Goal: Task Accomplishment & Management: Manage account settings

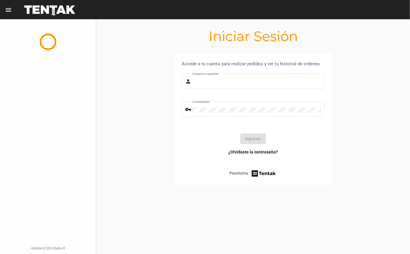
type input "[EMAIL_ADDRESS][DOMAIN_NAME]"
click at [253, 137] on button "Ingresar" at bounding box center [254, 138] width 26 height 11
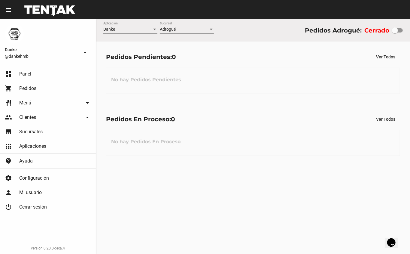
click at [29, 99] on link "restaurant Menú arrow_drop_down" at bounding box center [48, 103] width 96 height 14
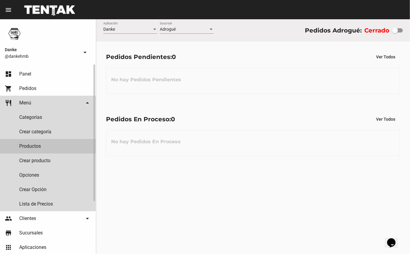
click at [28, 144] on link "Productos" at bounding box center [48, 146] width 96 height 14
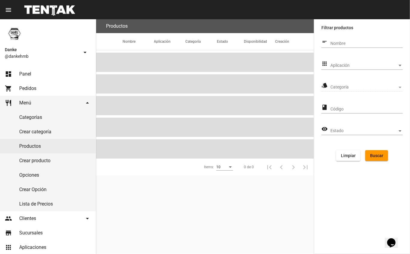
click at [344, 64] on span "Aplicación" at bounding box center [364, 65] width 67 height 5
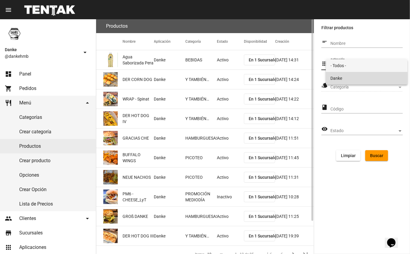
click at [335, 81] on span "Danke" at bounding box center [367, 78] width 72 height 13
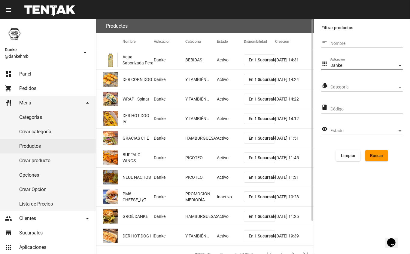
click at [337, 85] on span "Categoría" at bounding box center [364, 87] width 67 height 5
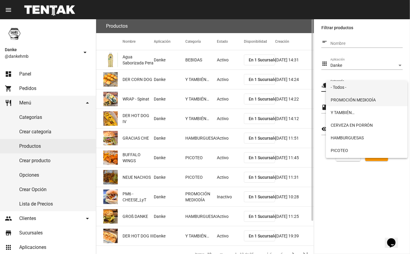
click at [337, 99] on span "PROMOCIÓN MEDIODÍA" at bounding box center [367, 99] width 72 height 13
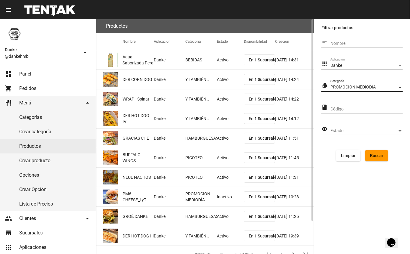
click at [376, 154] on span "Buscar" at bounding box center [376, 155] width 13 height 5
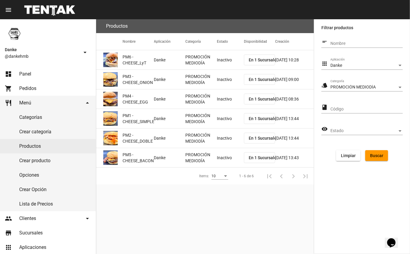
click at [226, 57] on mat-cell "Inactivo" at bounding box center [230, 59] width 27 height 19
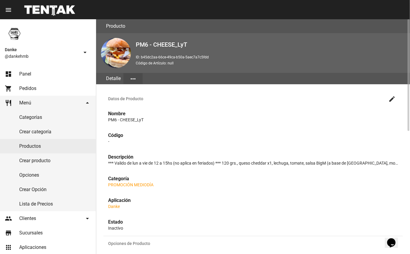
click at [391, 100] on mat-icon "create" at bounding box center [392, 98] width 7 height 7
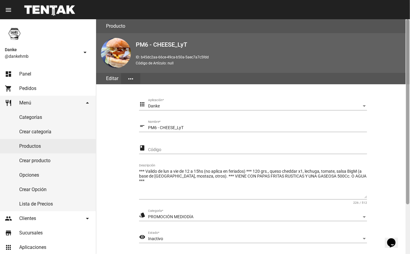
click at [407, 210] on div at bounding box center [408, 136] width 5 height 235
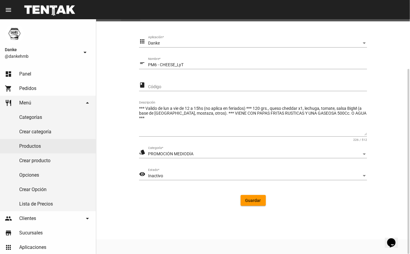
click at [189, 175] on div "Inactivo" at bounding box center [255, 175] width 214 height 5
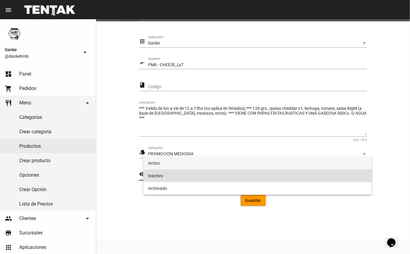
click at [189, 166] on span "Activo" at bounding box center [257, 163] width 219 height 13
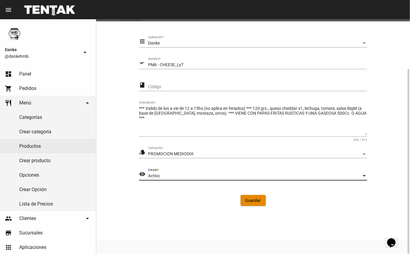
click at [248, 201] on span "Guardar" at bounding box center [254, 200] width 16 height 5
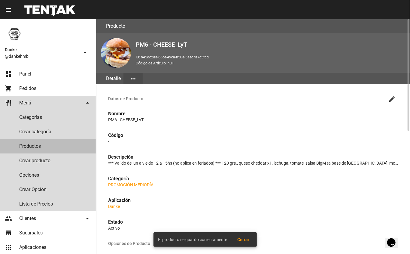
click at [28, 144] on link "Productos" at bounding box center [48, 146] width 96 height 14
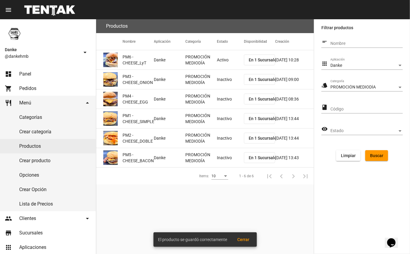
click at [224, 73] on mat-cell "Inactivo" at bounding box center [230, 79] width 27 height 19
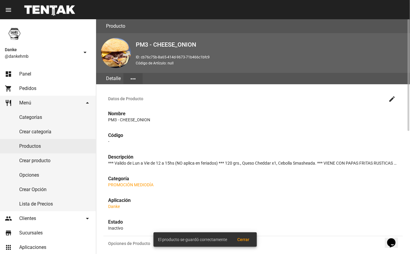
click at [392, 98] on mat-icon "create" at bounding box center [392, 98] width 7 height 7
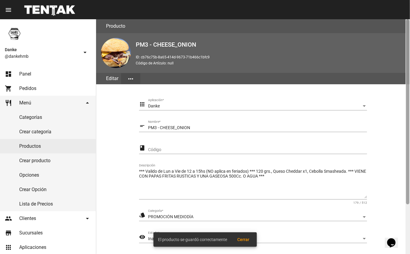
click at [406, 206] on div at bounding box center [408, 136] width 5 height 235
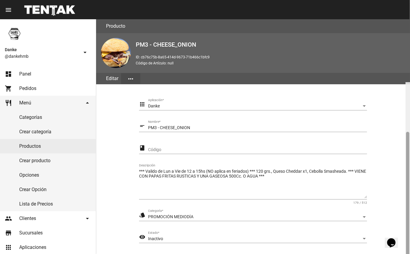
scroll to position [63, 0]
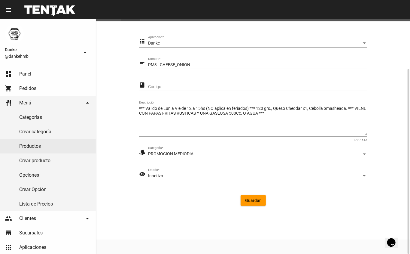
click at [162, 175] on span "Inactivo" at bounding box center [155, 175] width 15 height 5
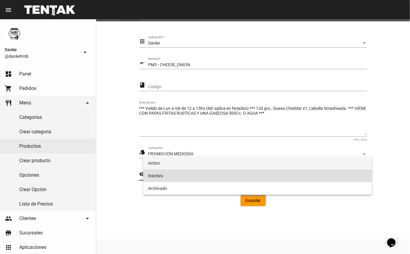
click at [155, 162] on span "Activo" at bounding box center [257, 163] width 219 height 13
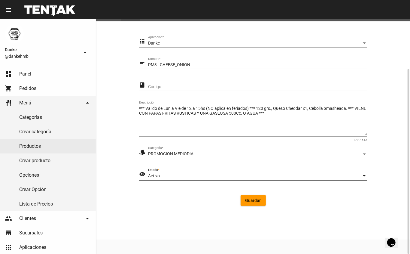
click at [256, 201] on span "Guardar" at bounding box center [254, 200] width 16 height 5
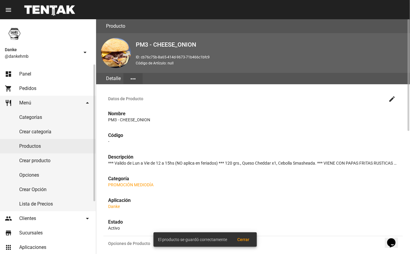
click at [31, 145] on link "Productos" at bounding box center [48, 146] width 96 height 14
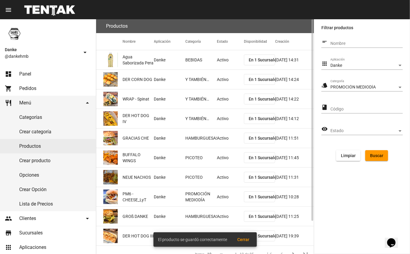
click at [375, 157] on span "Buscar" at bounding box center [376, 155] width 13 height 5
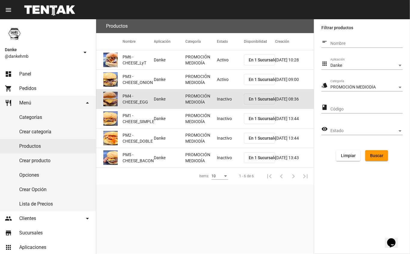
click at [221, 100] on mat-cell "Inactivo" at bounding box center [230, 98] width 27 height 19
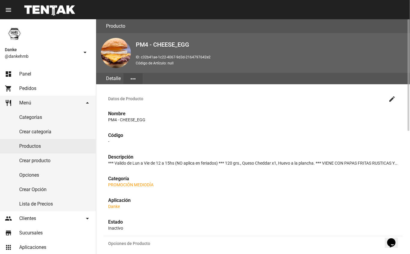
click at [390, 99] on mat-icon "create" at bounding box center [392, 98] width 7 height 7
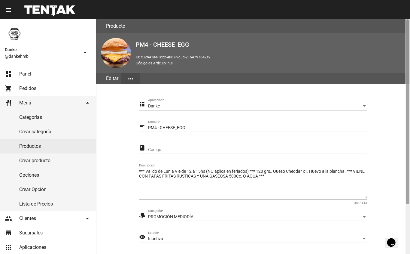
click at [408, 217] on div at bounding box center [408, 136] width 5 height 235
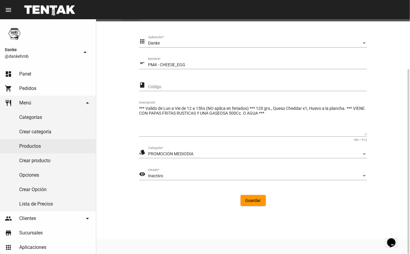
click at [176, 177] on div "Inactivo" at bounding box center [255, 175] width 214 height 5
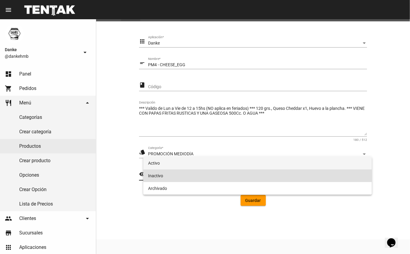
click at [193, 164] on span "Activo" at bounding box center [257, 163] width 219 height 13
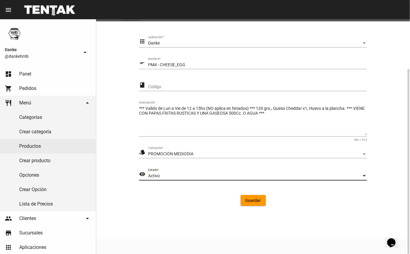
click at [247, 201] on span "Guardar" at bounding box center [254, 200] width 16 height 5
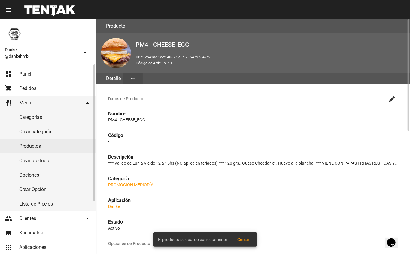
click at [28, 147] on link "Productos" at bounding box center [48, 146] width 96 height 14
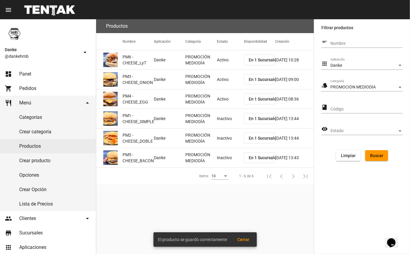
click at [225, 121] on mat-cell "Inactivo" at bounding box center [230, 118] width 27 height 19
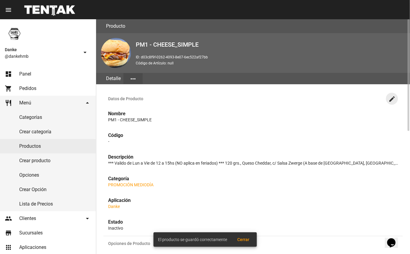
click at [394, 100] on mat-icon "create" at bounding box center [392, 98] width 7 height 7
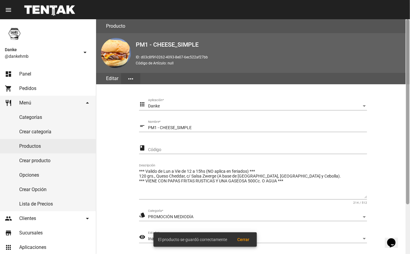
click at [406, 207] on div at bounding box center [408, 136] width 5 height 235
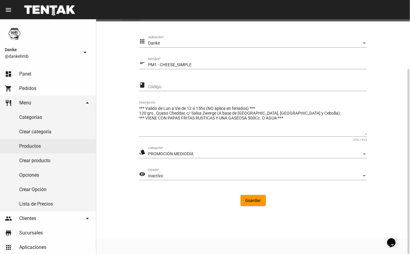
click at [161, 173] on span "Inactivo" at bounding box center [155, 175] width 15 height 5
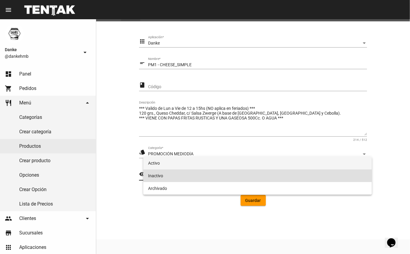
click at [155, 158] on span "Activo" at bounding box center [257, 163] width 219 height 13
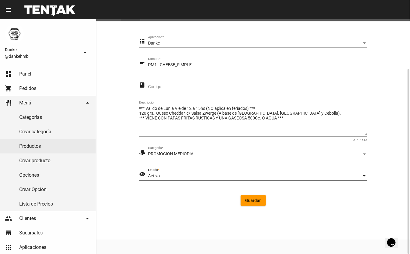
click at [255, 199] on span "Guardar" at bounding box center [254, 200] width 16 height 5
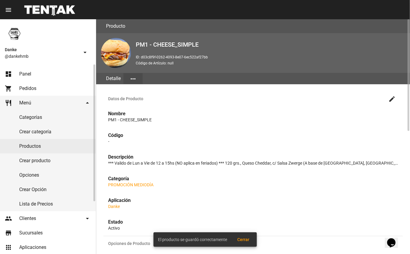
click at [31, 146] on link "Productos" at bounding box center [48, 146] width 96 height 14
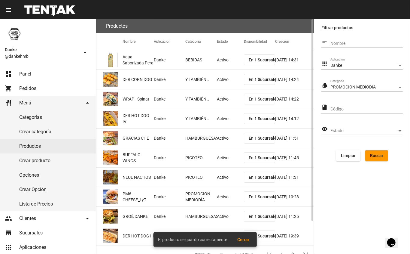
click at [378, 154] on span "Buscar" at bounding box center [376, 155] width 13 height 5
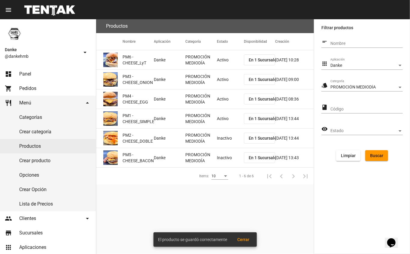
click at [224, 137] on mat-cell "Inactivo" at bounding box center [230, 137] width 27 height 19
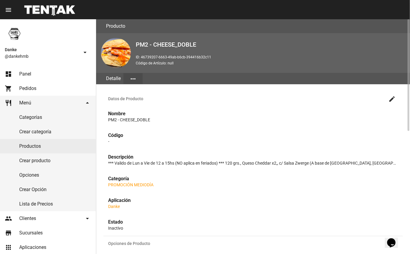
click at [391, 99] on mat-icon "create" at bounding box center [392, 98] width 7 height 7
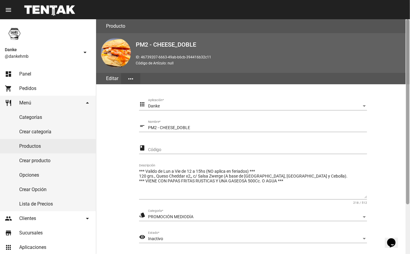
click at [407, 216] on div at bounding box center [408, 136] width 5 height 235
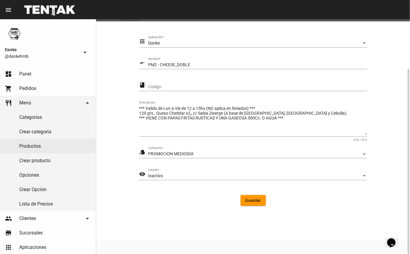
click at [152, 175] on span "Inactivo" at bounding box center [155, 175] width 15 height 5
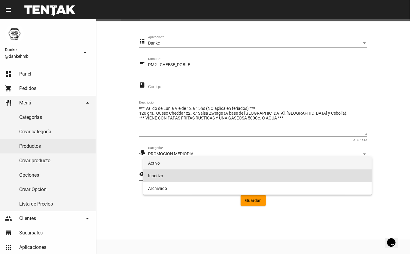
click at [155, 163] on span "Activo" at bounding box center [257, 163] width 219 height 13
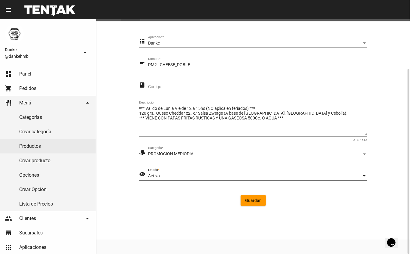
click at [255, 200] on span "Guardar" at bounding box center [254, 200] width 16 height 5
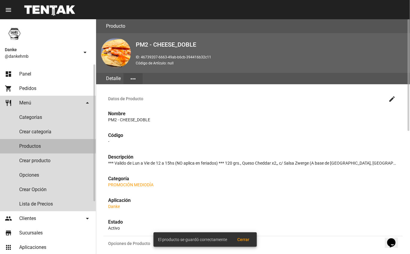
click at [31, 146] on link "Productos" at bounding box center [48, 146] width 96 height 14
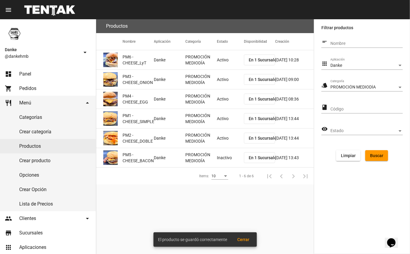
click at [226, 176] on div "Items:" at bounding box center [225, 176] width 3 height 2
click at [221, 148] on div at bounding box center [205, 127] width 410 height 254
click at [221, 153] on mat-cell "Inactivo" at bounding box center [230, 157] width 27 height 19
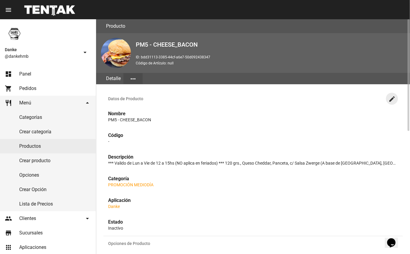
click at [389, 100] on mat-icon "create" at bounding box center [392, 98] width 7 height 7
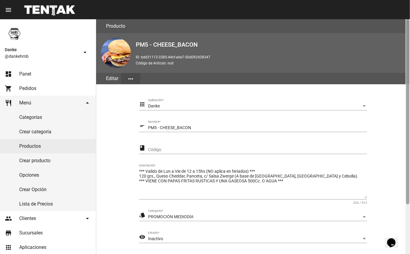
click at [407, 210] on div at bounding box center [408, 136] width 5 height 235
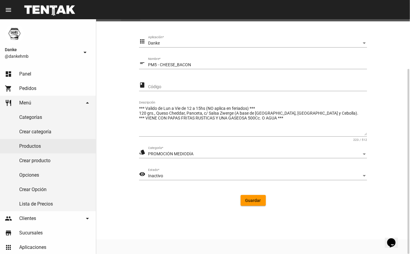
click at [171, 176] on div "Inactivo" at bounding box center [255, 175] width 214 height 5
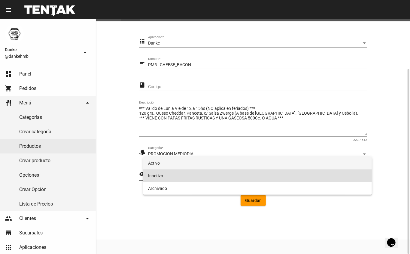
click at [200, 162] on span "Activo" at bounding box center [257, 163] width 219 height 13
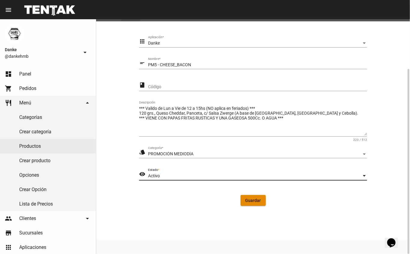
click at [246, 200] on span "Guardar" at bounding box center [254, 200] width 16 height 5
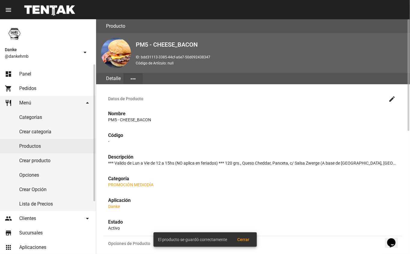
click at [21, 69] on link "dashboard Panel" at bounding box center [48, 74] width 96 height 14
